Goal: Task Accomplishment & Management: Use online tool/utility

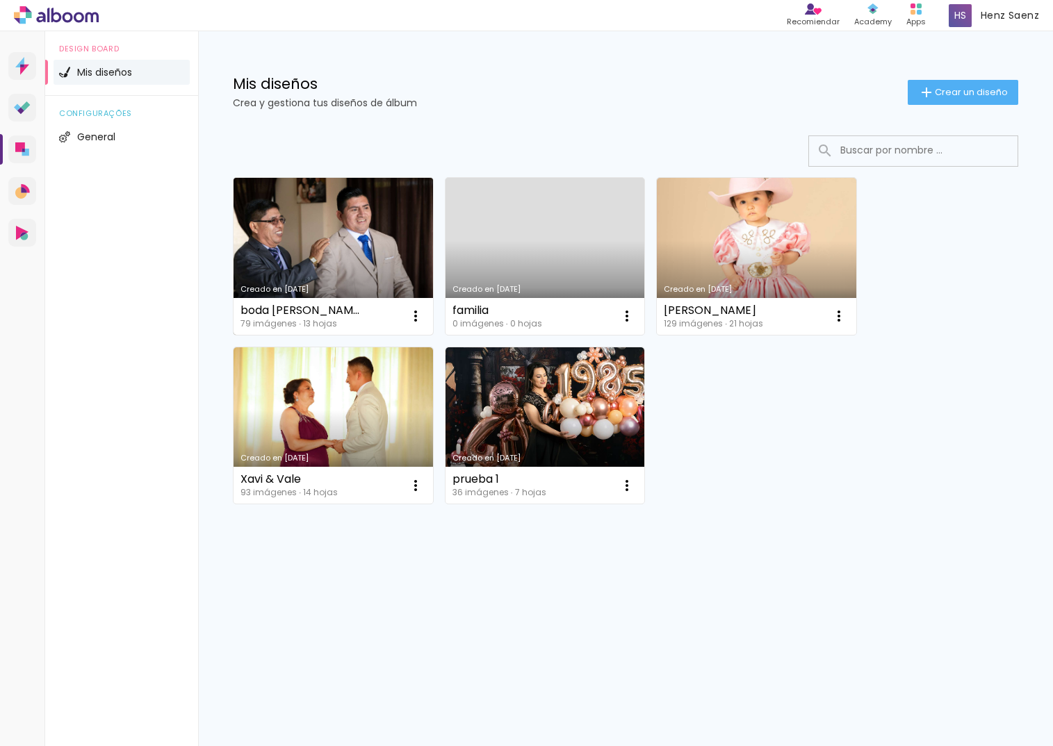
click at [300, 218] on link "Creado en [DATE]" at bounding box center [333, 256] width 199 height 157
click at [393, 257] on link "Creado en [DATE]" at bounding box center [333, 256] width 199 height 157
